Goal: Information Seeking & Learning: Check status

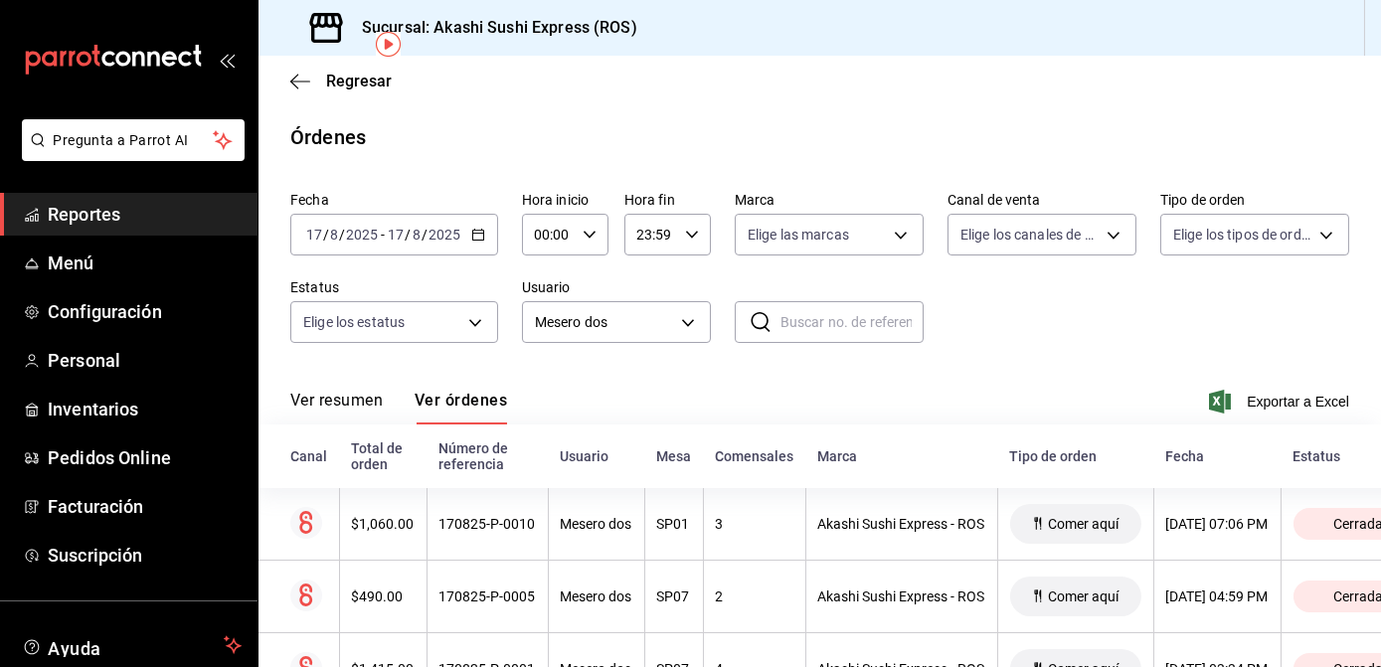
scroll to position [92, 0]
click at [475, 243] on div "[DATE] [DATE] - [DATE] [DATE]" at bounding box center [394, 235] width 208 height 42
click at [111, 211] on span "Reportes" at bounding box center [145, 214] width 194 height 27
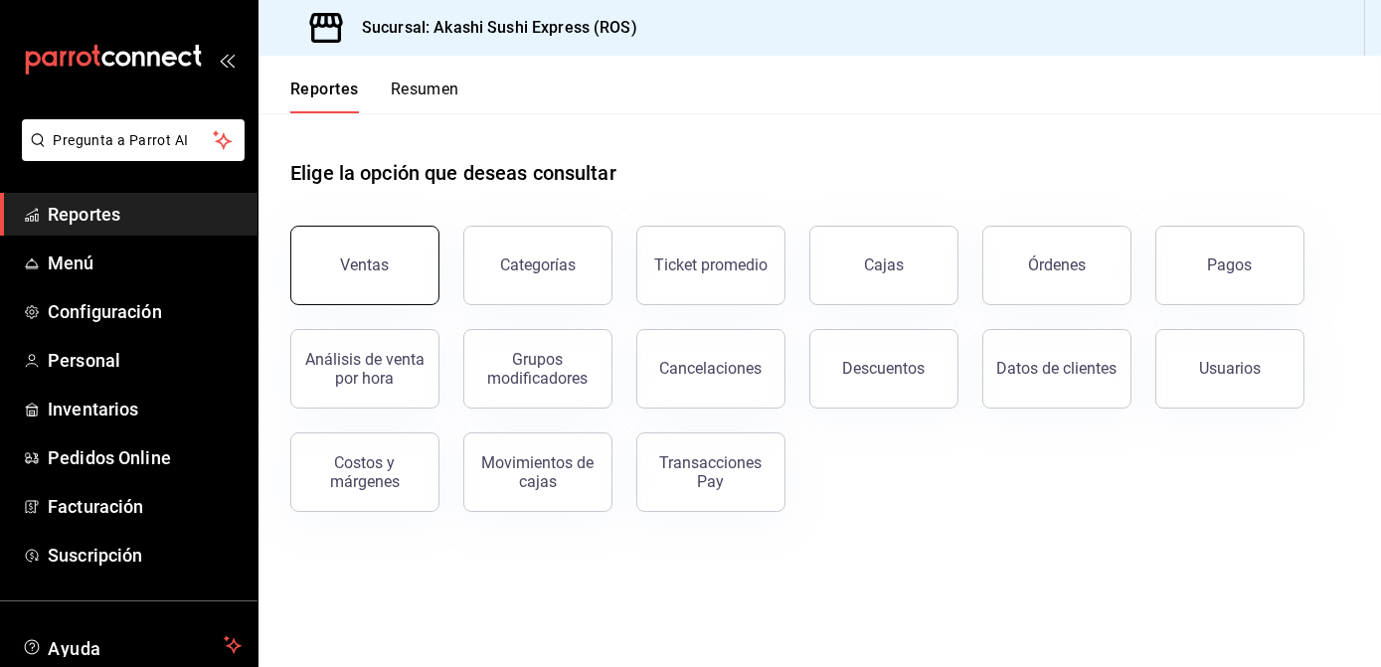
click at [407, 271] on button "Ventas" at bounding box center [364, 266] width 149 height 80
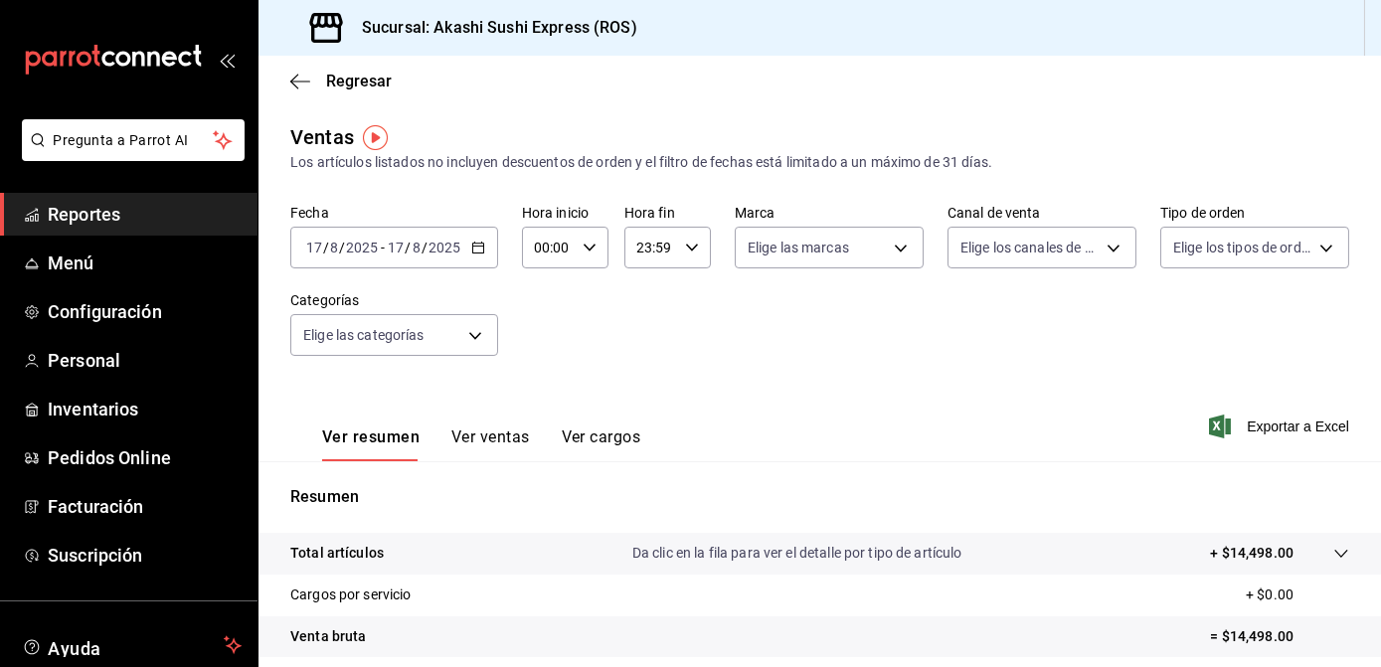
click at [181, 233] on link "Reportes" at bounding box center [129, 214] width 258 height 43
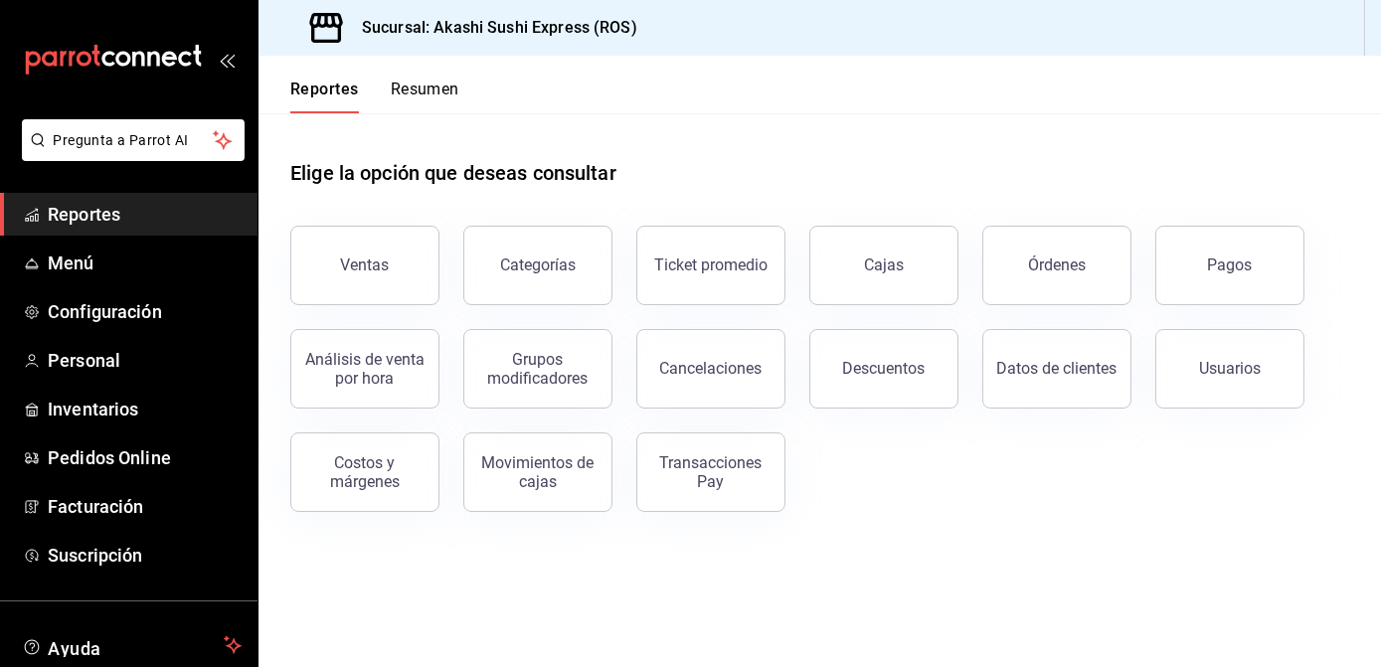
click at [136, 218] on span "Reportes" at bounding box center [145, 214] width 194 height 27
click at [912, 280] on button "Cajas" at bounding box center [883, 266] width 149 height 80
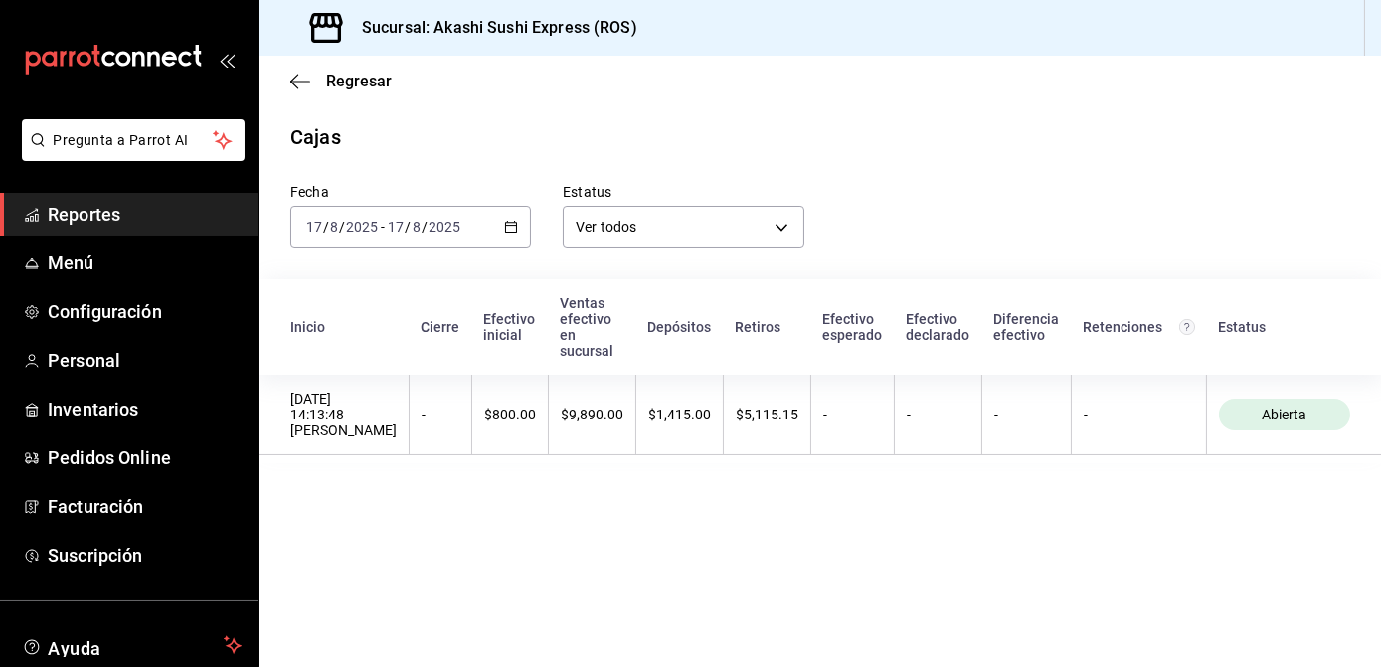
click at [180, 216] on span "Reportes" at bounding box center [145, 214] width 194 height 27
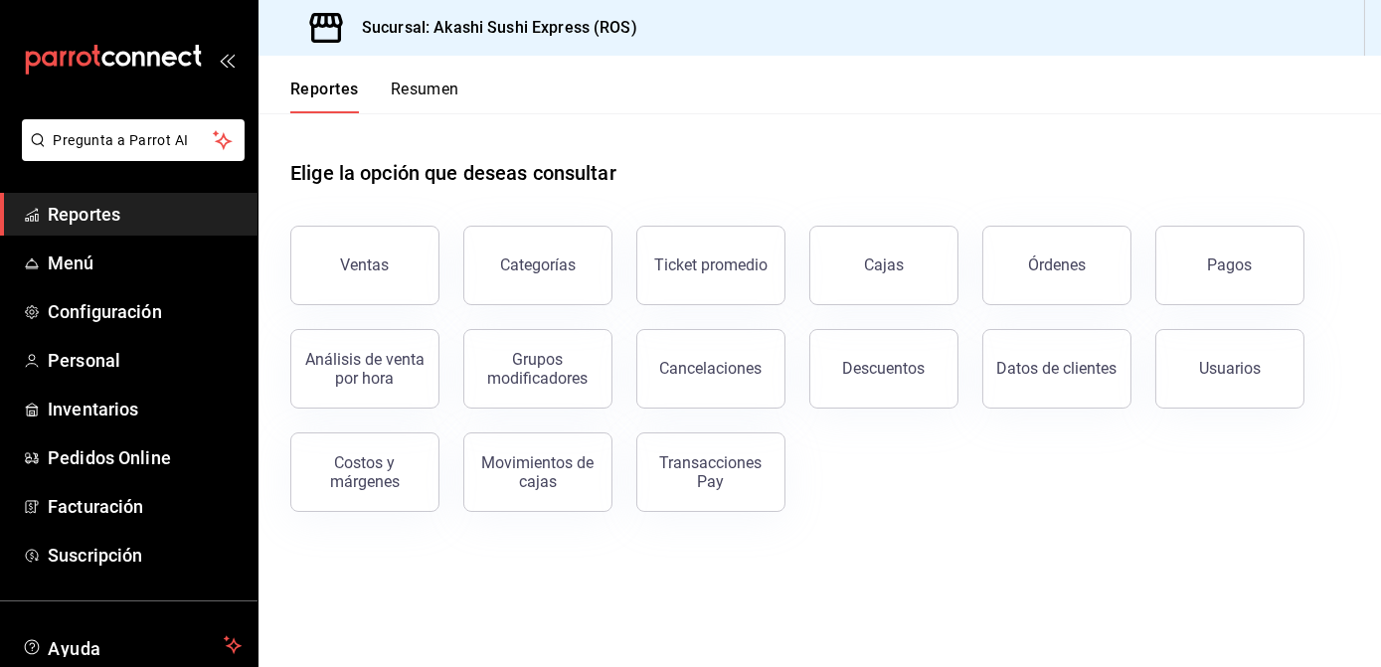
click at [184, 191] on li "Pregunta a Parrot AI" at bounding box center [129, 156] width 242 height 74
click at [188, 213] on span "Reportes" at bounding box center [145, 214] width 194 height 27
click at [1021, 273] on button "Órdenes" at bounding box center [1057, 266] width 149 height 80
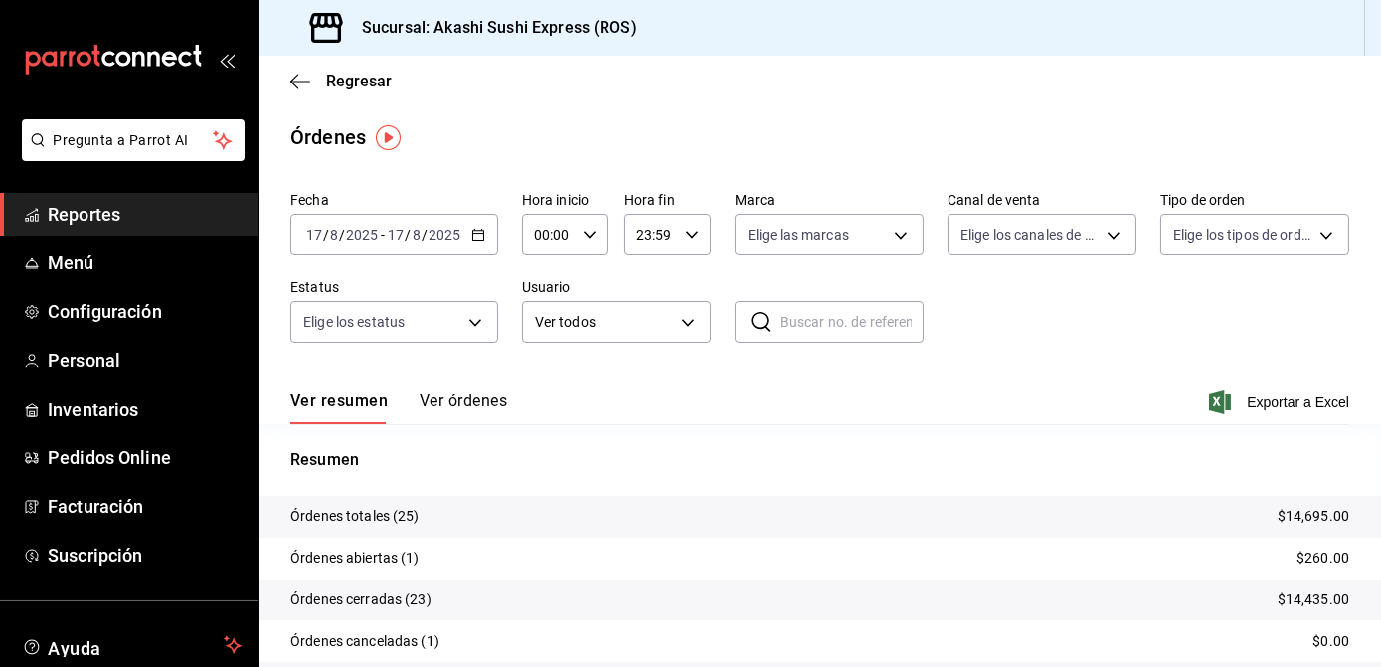
click at [153, 220] on span "Reportes" at bounding box center [145, 214] width 194 height 27
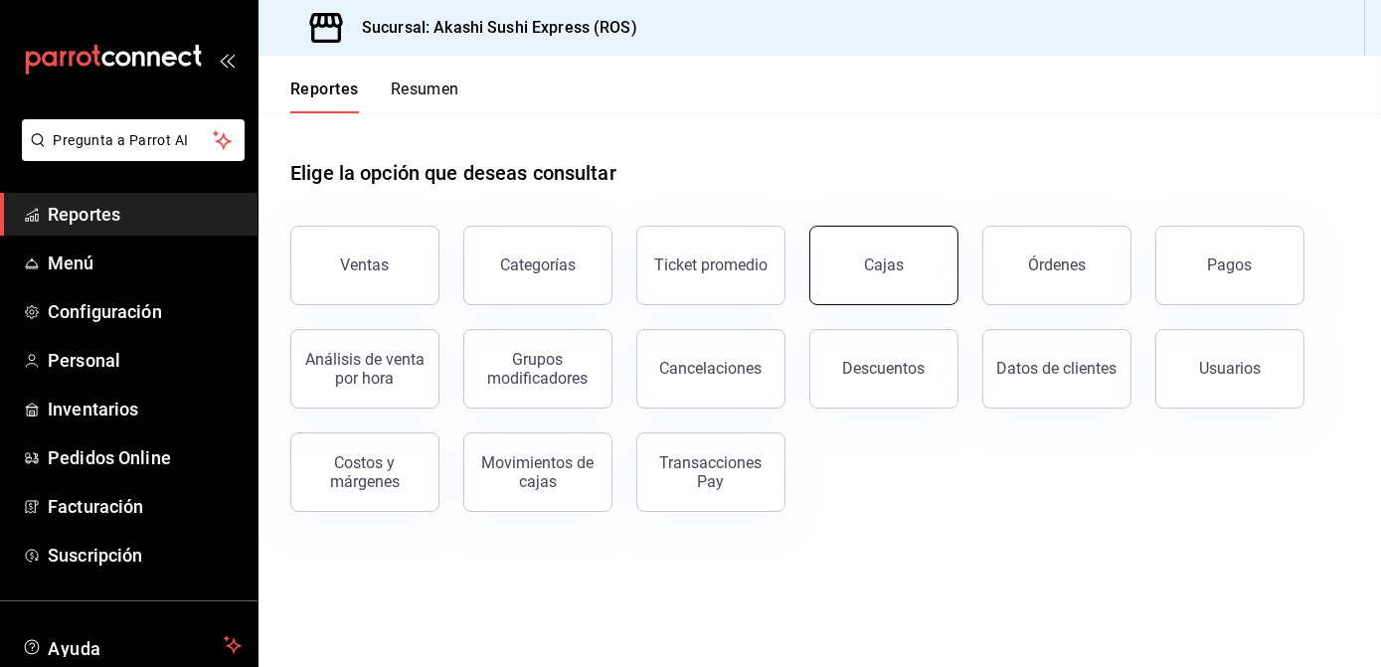
click at [903, 259] on button "Cajas" at bounding box center [883, 266] width 149 height 80
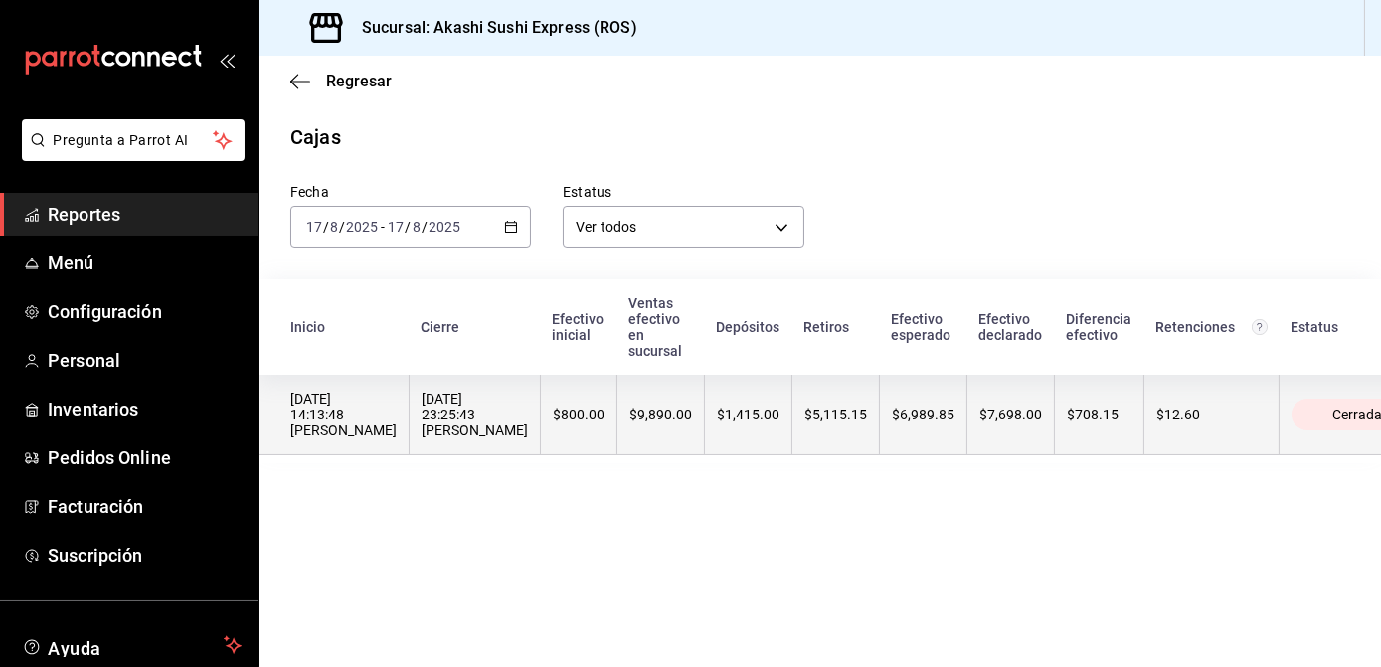
click at [808, 425] on th "$5,115.15" at bounding box center [837, 415] width 88 height 81
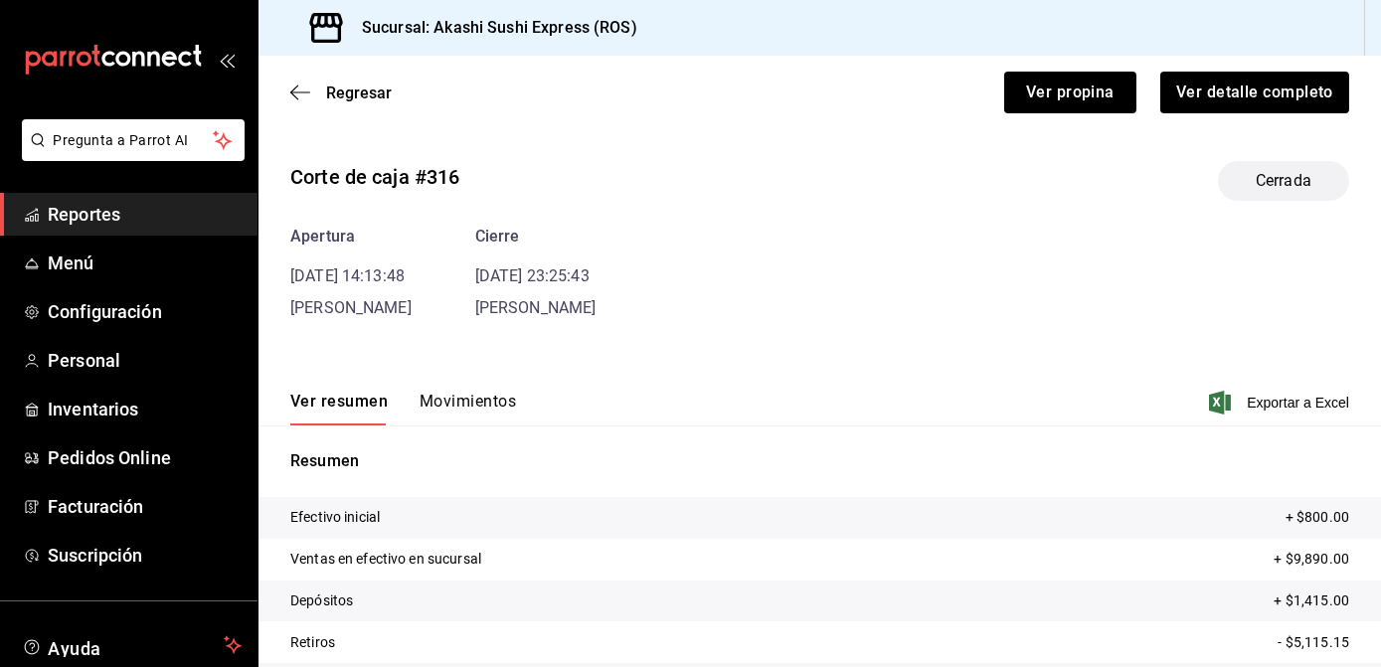
scroll to position [144, 0]
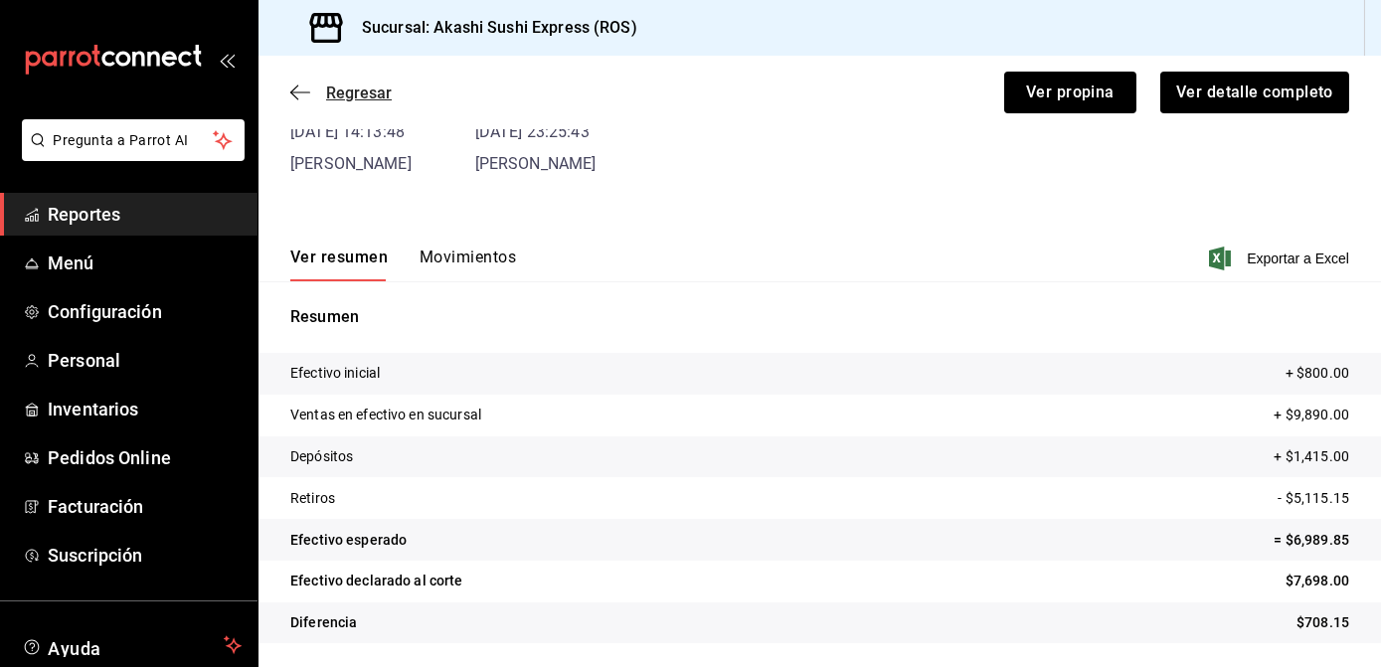
click at [313, 91] on span "Regresar" at bounding box center [340, 93] width 101 height 19
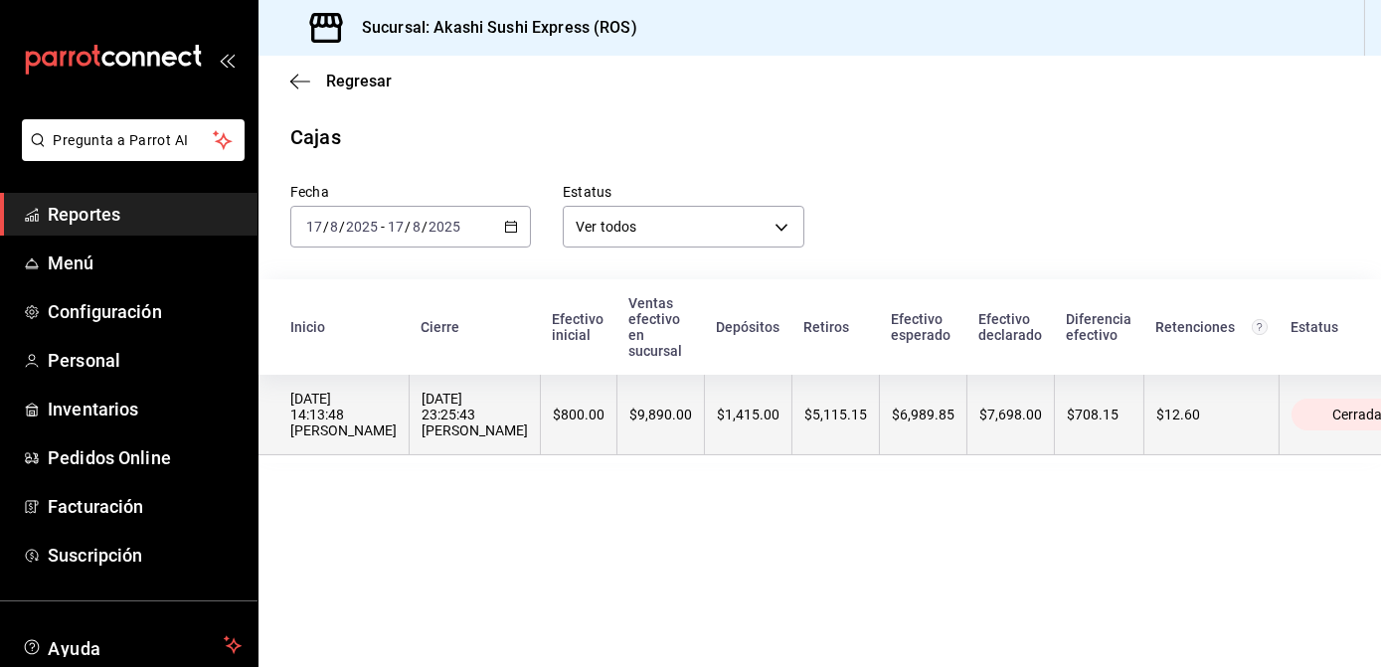
click at [880, 438] on th "$6,989.85" at bounding box center [924, 415] width 88 height 81
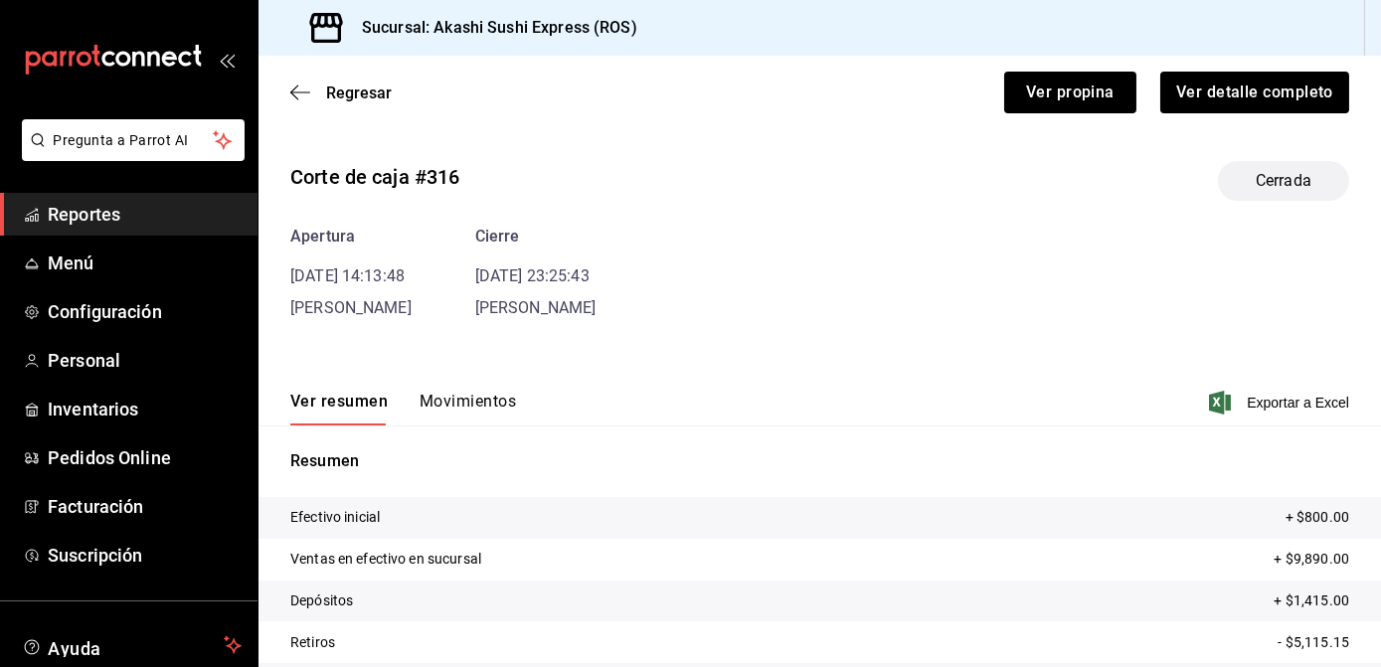
click at [481, 403] on button "Movimientos" at bounding box center [468, 409] width 96 height 34
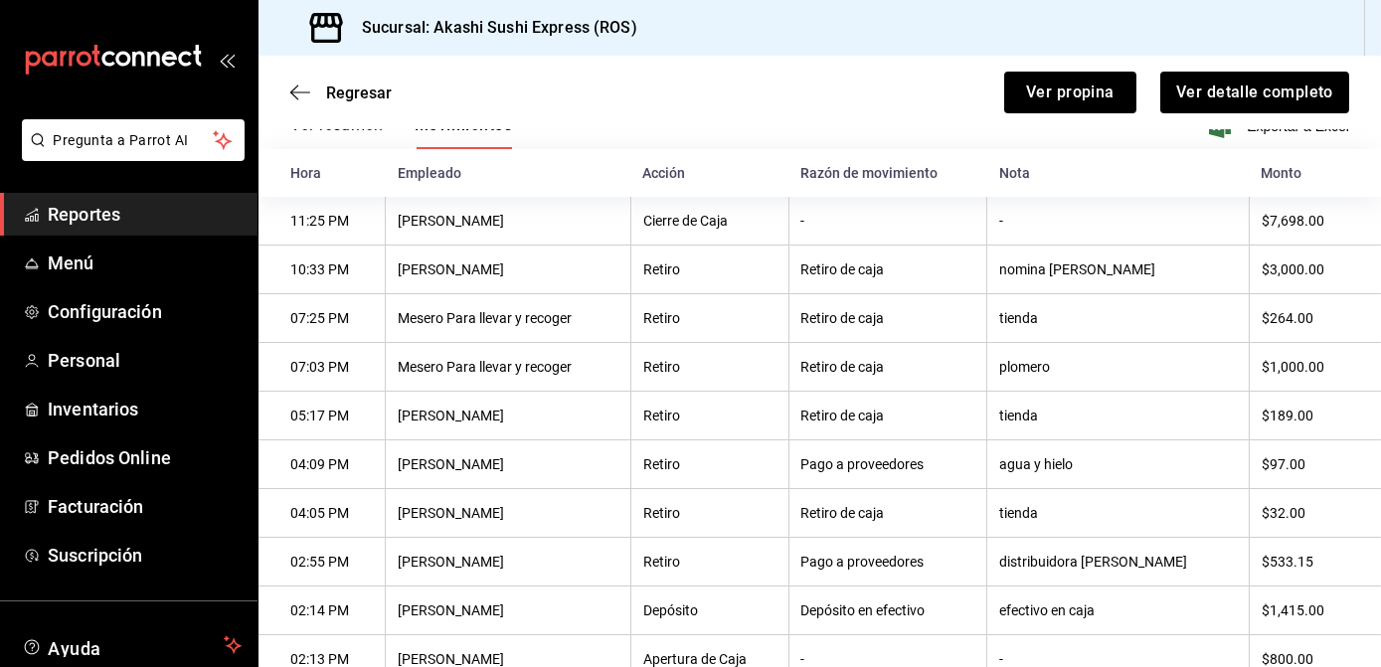
scroll to position [274, 0]
click at [1016, 115] on div "Regresar Ver propina Ver detalle completo" at bounding box center [820, 93] width 1123 height 74
click at [1028, 99] on button "Ver propina" at bounding box center [1070, 93] width 132 height 42
